Goal: Use online tool/utility

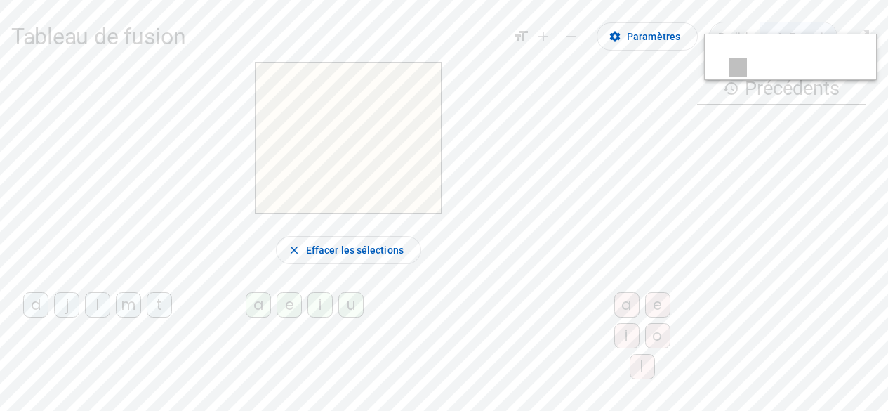
click at [141, 300] on div "m" at bounding box center [128, 304] width 25 height 25
click at [614, 300] on div "a" at bounding box center [626, 304] width 25 height 25
click at [147, 300] on div "t" at bounding box center [159, 304] width 25 height 25
click at [110, 300] on div "l" at bounding box center [97, 304] width 25 height 25
click at [370, 251] on span "Effacer les sélections" at bounding box center [355, 249] width 98 height 17
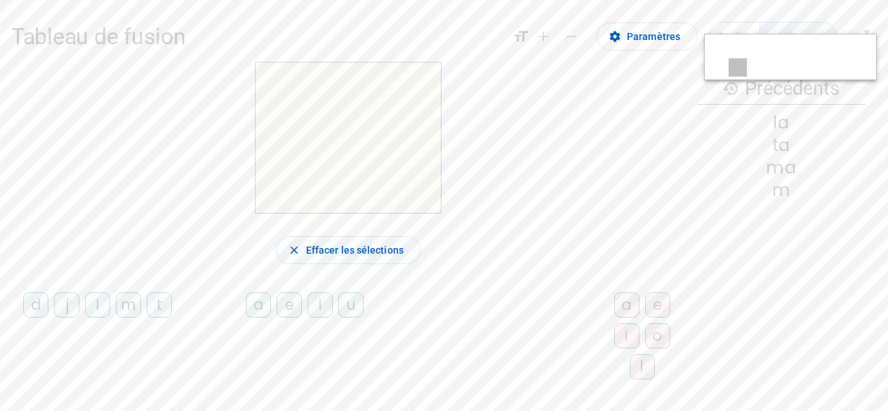
click at [110, 300] on div "l" at bounding box center [97, 304] width 25 height 25
click at [339, 300] on div "u" at bounding box center [350, 304] width 25 height 25
click at [147, 300] on div "t" at bounding box center [159, 304] width 25 height 25
click at [39, 300] on div "d" at bounding box center [35, 304] width 25 height 25
click at [246, 300] on div "a" at bounding box center [258, 304] width 25 height 25
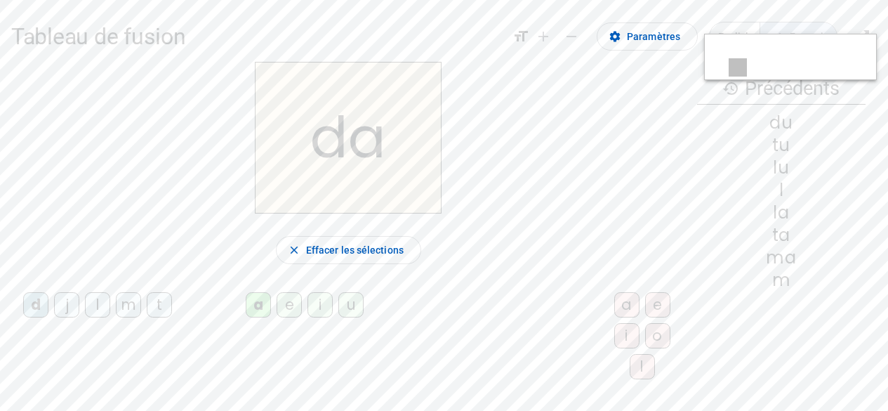
click at [277, 300] on div "e" at bounding box center [289, 304] width 25 height 25
click at [135, 300] on div "m" at bounding box center [128, 304] width 25 height 25
click at [79, 300] on div "j" at bounding box center [66, 304] width 25 height 25
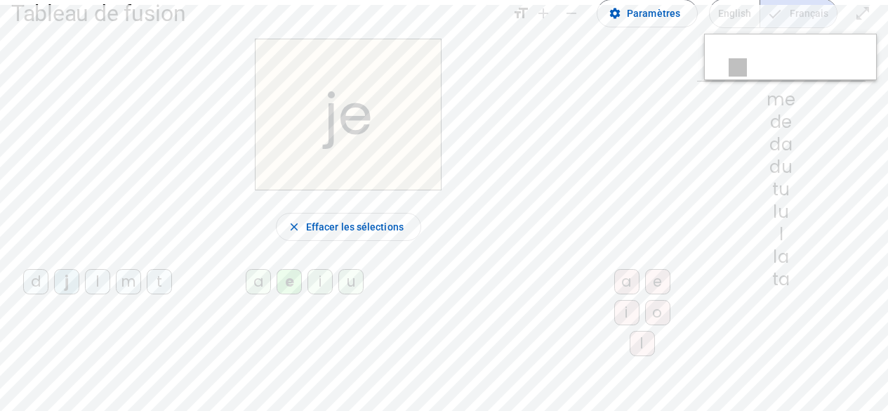
scroll to position [28, 0]
